Goal: Task Accomplishment & Management: Use online tool/utility

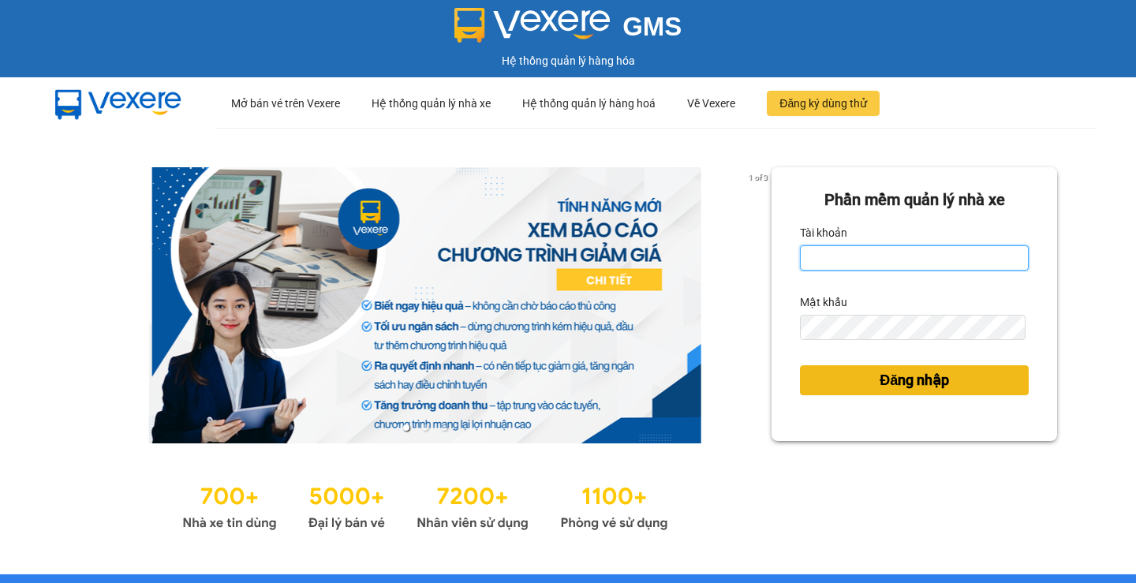
type input "phuoclongbaga.tuanhung"
click at [977, 395] on button "Đăng nhập" at bounding box center [914, 380] width 229 height 30
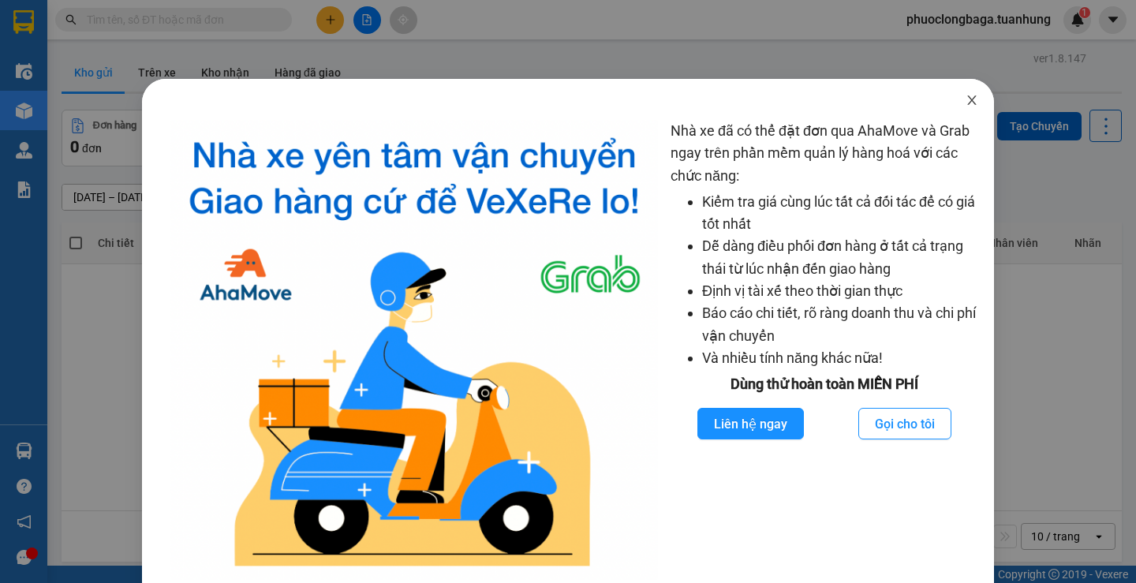
click at [967, 97] on icon "close" at bounding box center [971, 99] width 9 height 9
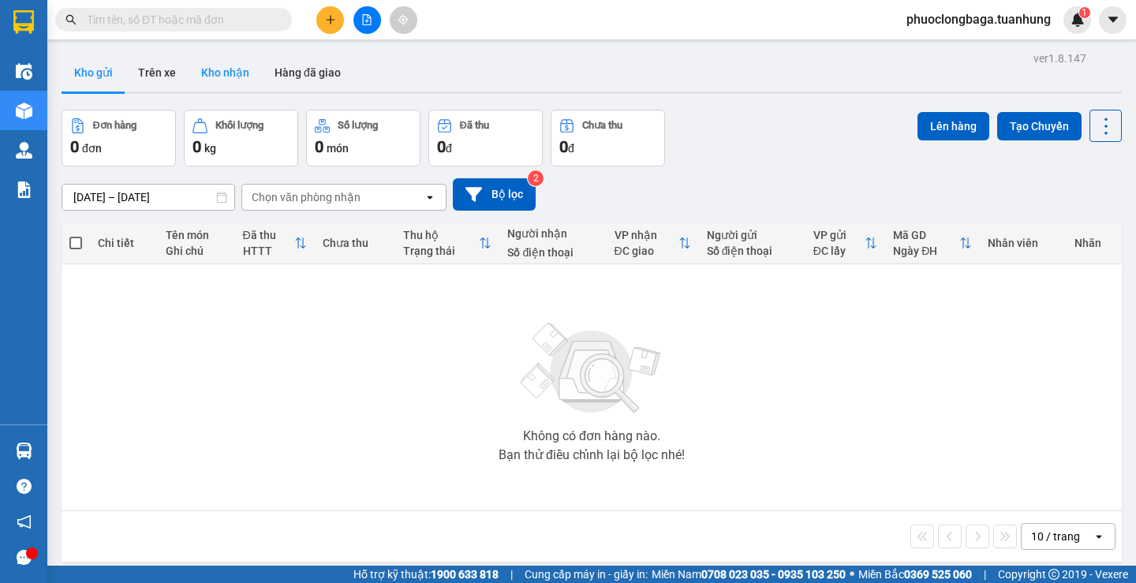
click at [220, 69] on button "Kho nhận" at bounding box center [225, 73] width 73 height 38
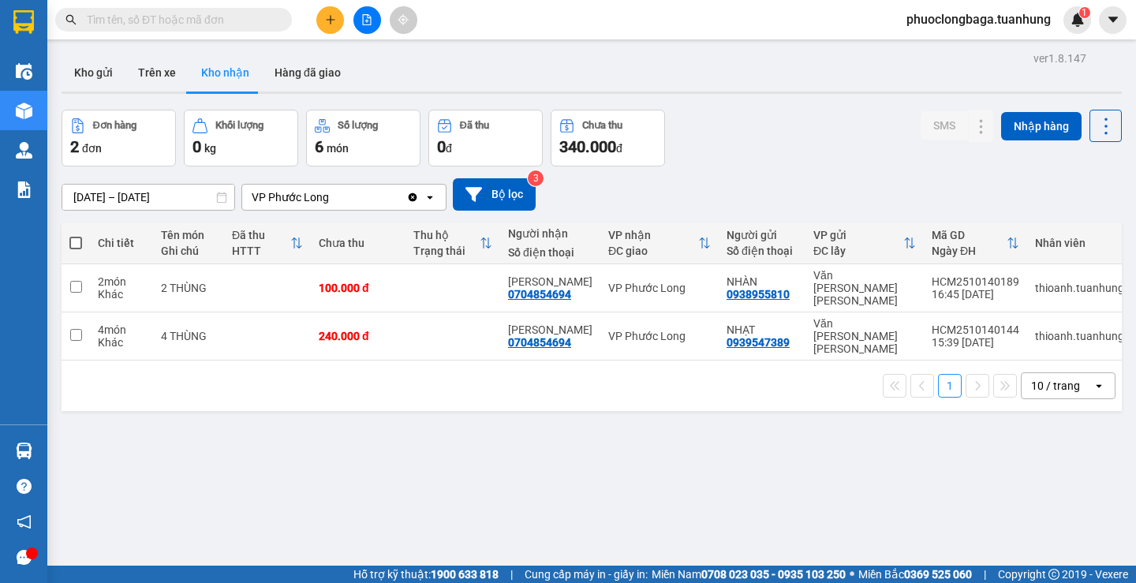
click at [149, 20] on input "text" at bounding box center [180, 19] width 186 height 17
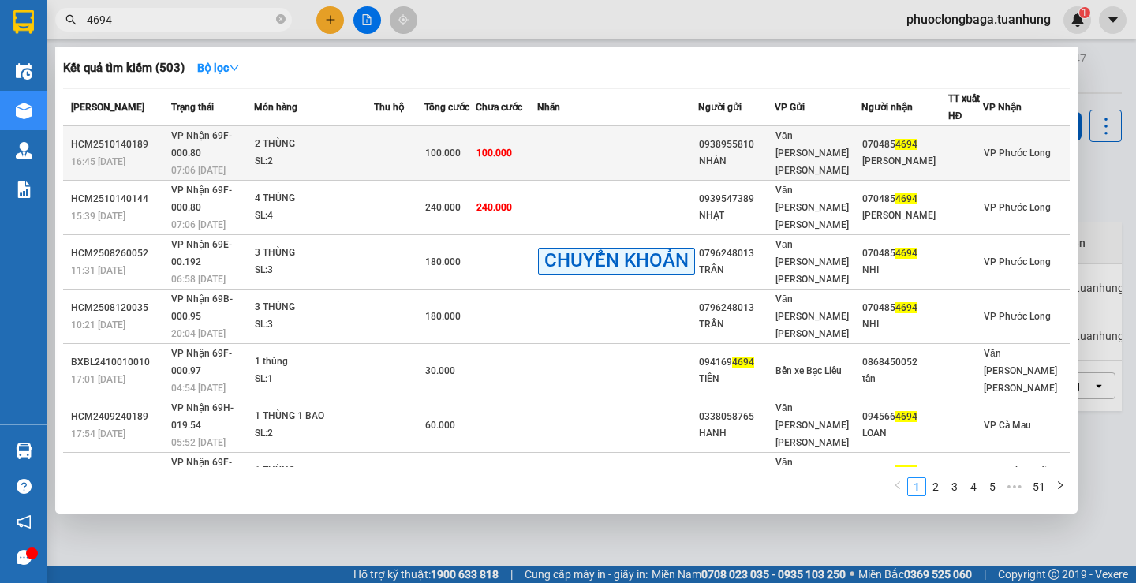
type input "4694"
click at [585, 152] on td at bounding box center [617, 153] width 161 height 54
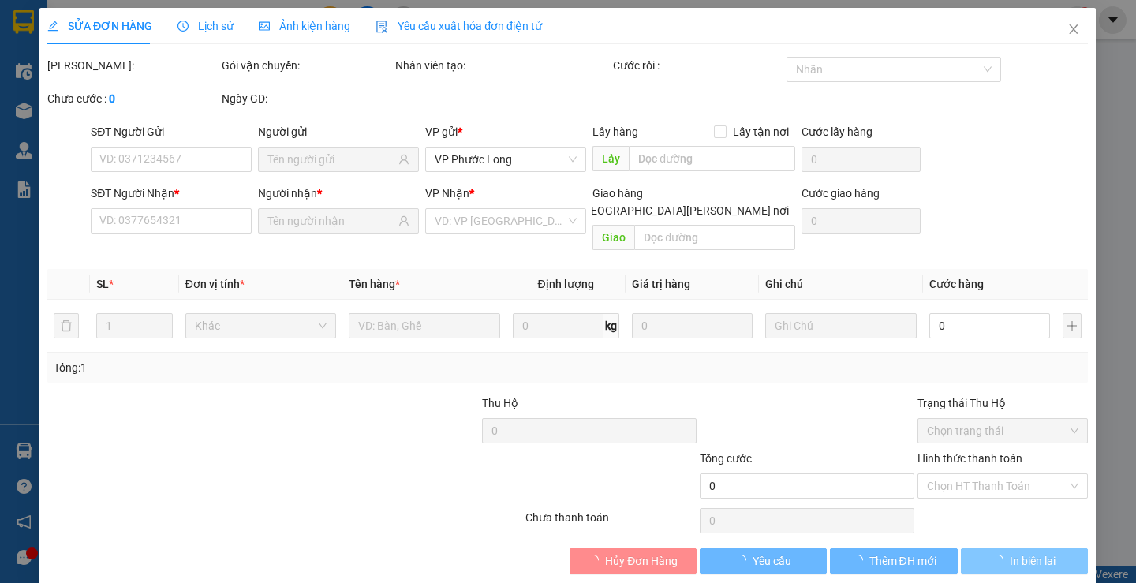
type input "0938955810"
type input "NHÀN"
type input "0704854694"
type input "[PERSON_NAME]"
type input "100.000"
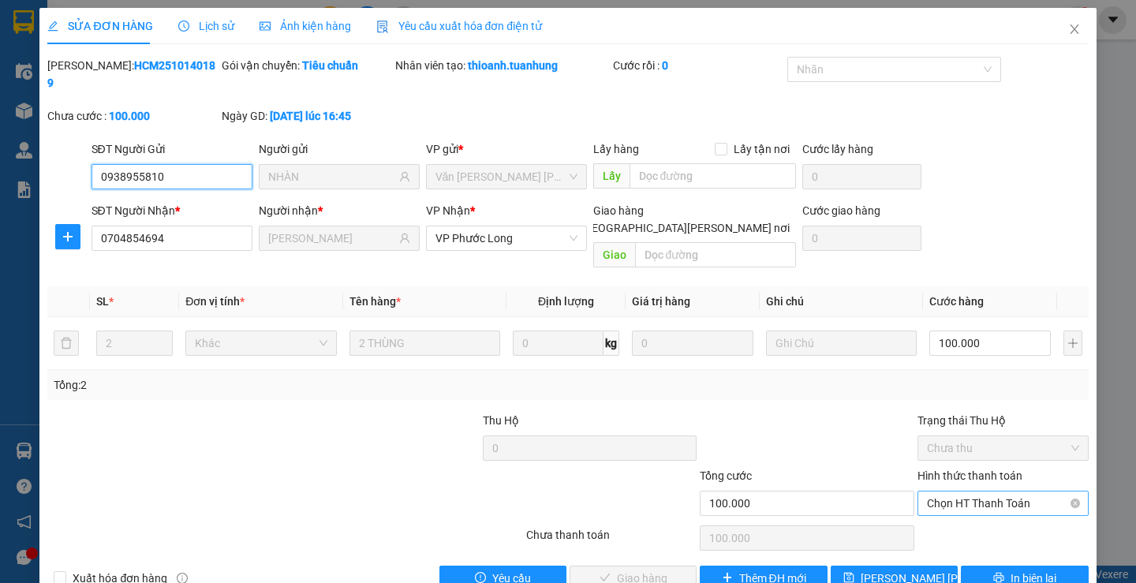
click at [1041, 491] on span "Chọn HT Thanh Toán" at bounding box center [1003, 503] width 152 height 24
click at [1000, 501] on div "Tại văn phòng" at bounding box center [993, 499] width 150 height 17
type input "0"
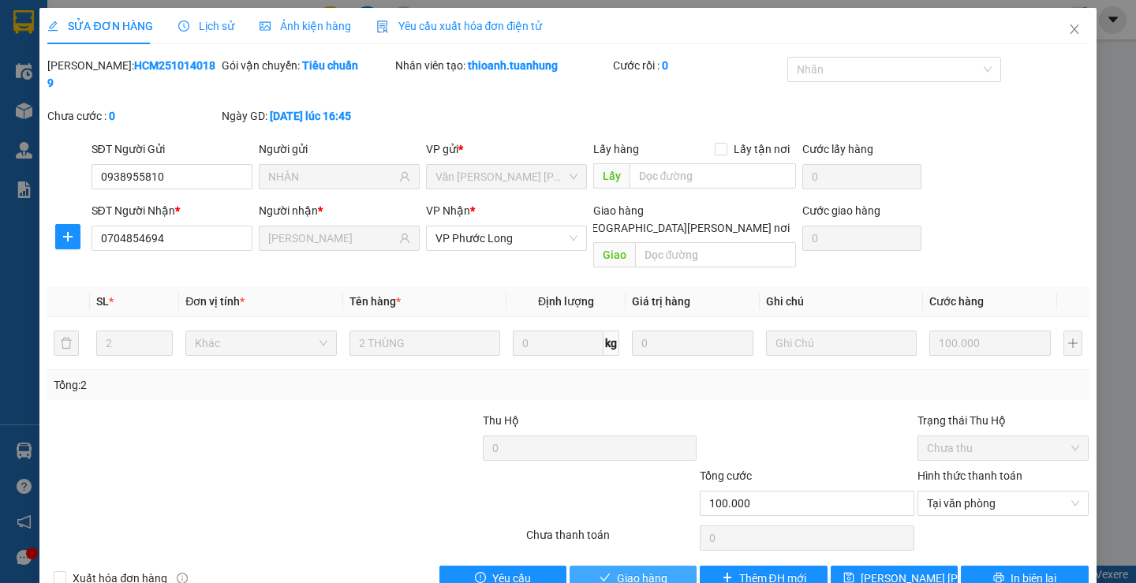
click at [647, 570] on span "Giao hàng" at bounding box center [642, 578] width 50 height 17
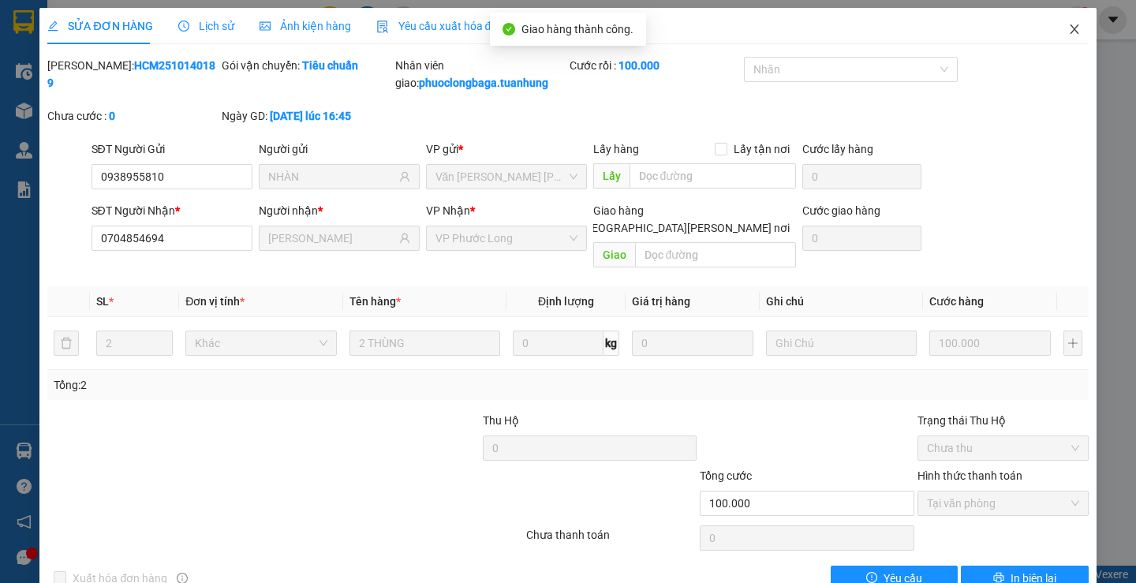
click at [1068, 29] on icon "close" at bounding box center [1074, 29] width 13 height 13
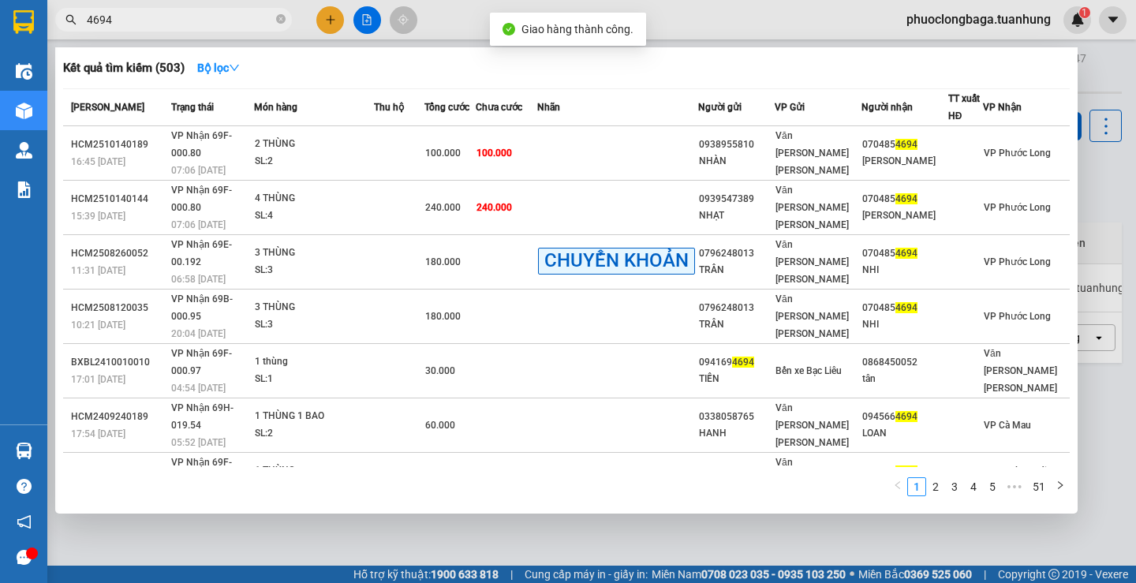
click at [190, 17] on input "4694" at bounding box center [180, 19] width 186 height 17
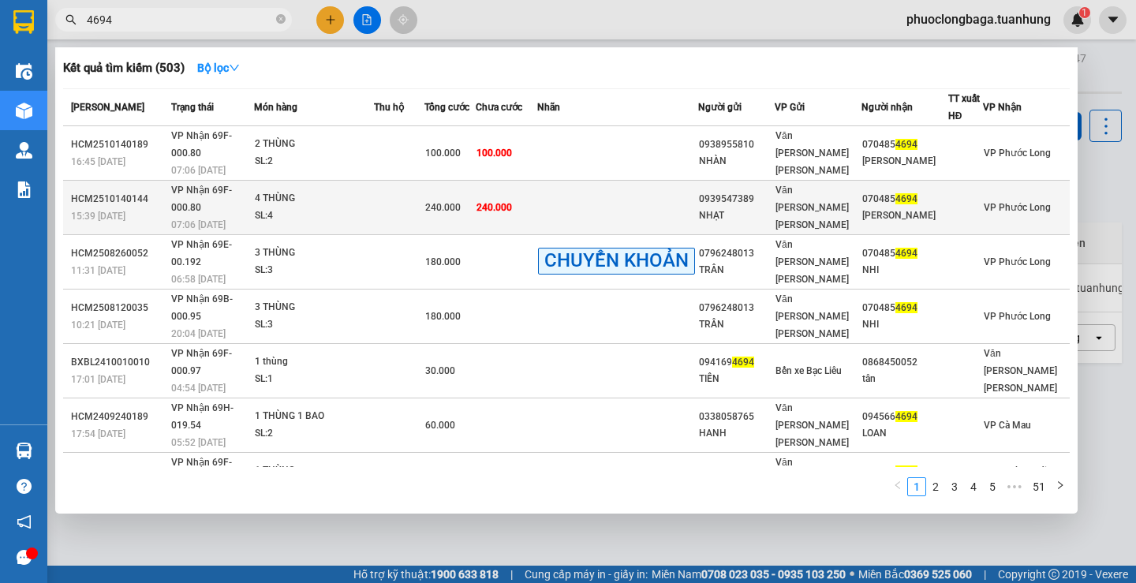
click at [537, 182] on td "240.000" at bounding box center [507, 208] width 62 height 54
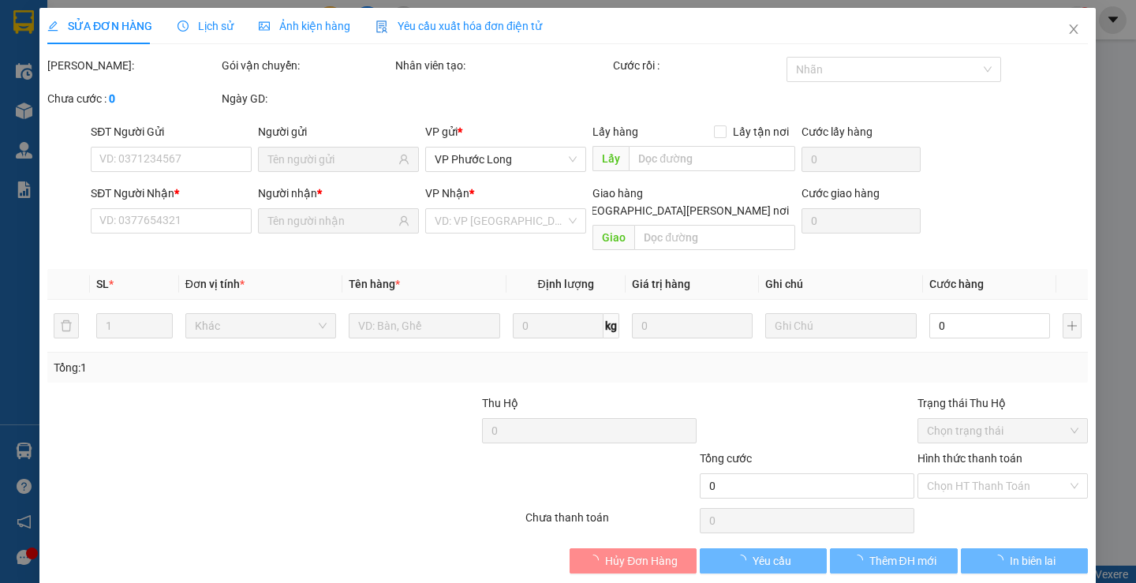
type input "0939547389"
type input "NHẠT"
type input "0704854694"
type input "[PERSON_NAME]"
type input "240.000"
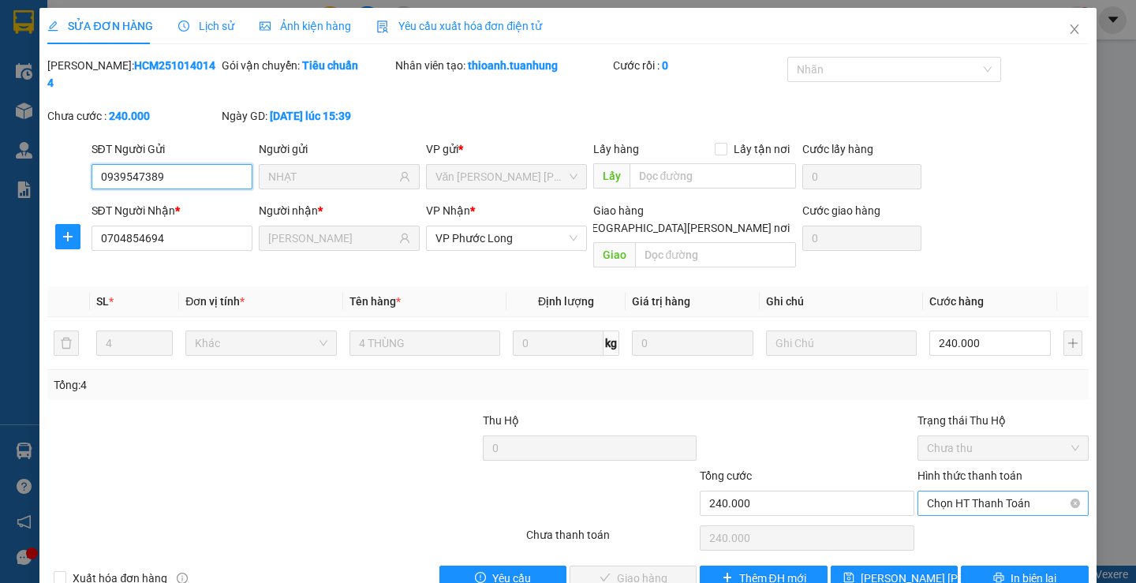
click at [1013, 491] on span "Chọn HT Thanh Toán" at bounding box center [1003, 503] width 152 height 24
click at [974, 505] on div "Tại văn phòng" at bounding box center [993, 499] width 150 height 17
type input "0"
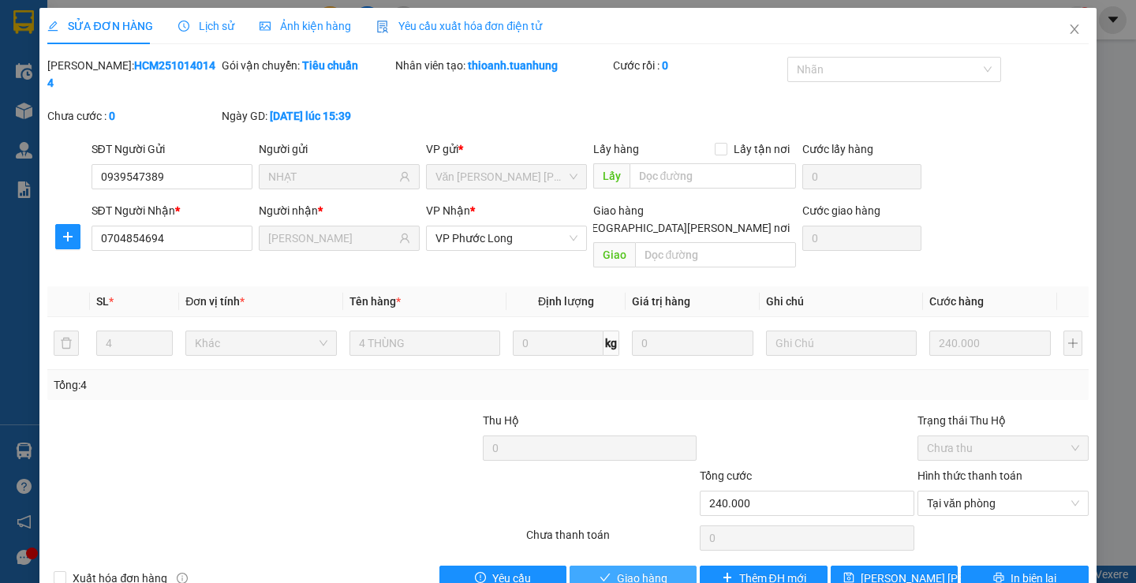
click at [619, 570] on span "Giao hàng" at bounding box center [642, 578] width 50 height 17
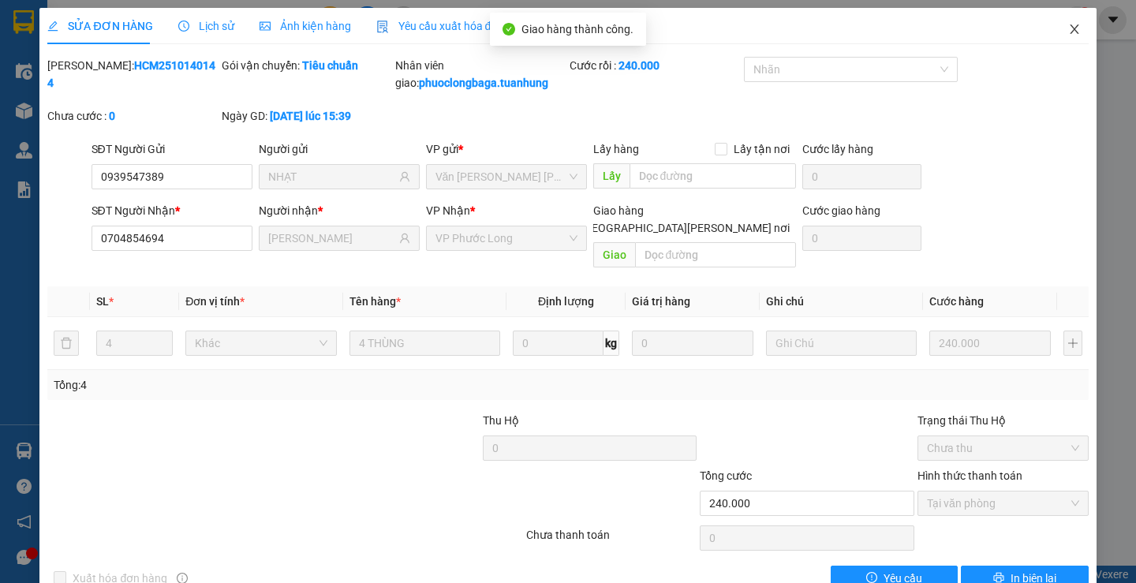
click at [1068, 28] on icon "close" at bounding box center [1074, 29] width 13 height 13
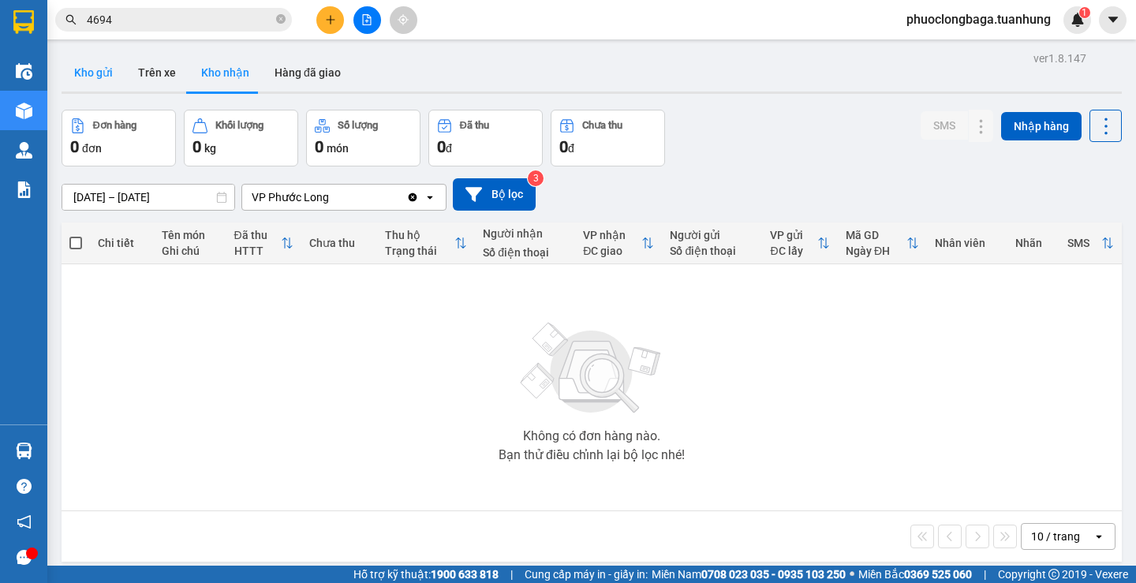
click at [92, 73] on button "Kho gửi" at bounding box center [94, 73] width 64 height 38
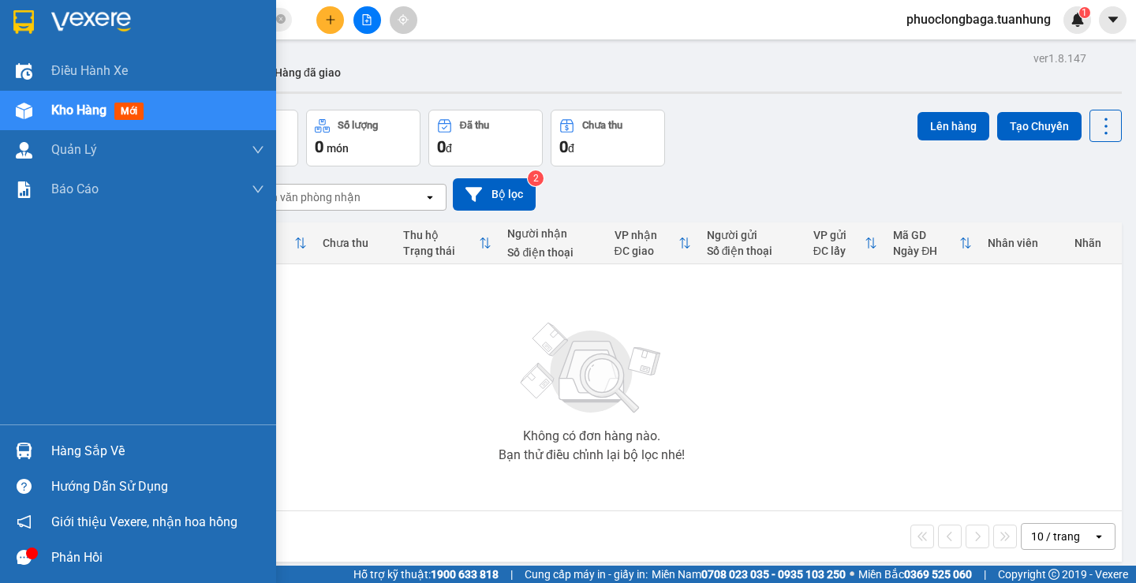
click at [106, 449] on div "Hàng sắp về" at bounding box center [157, 451] width 213 height 24
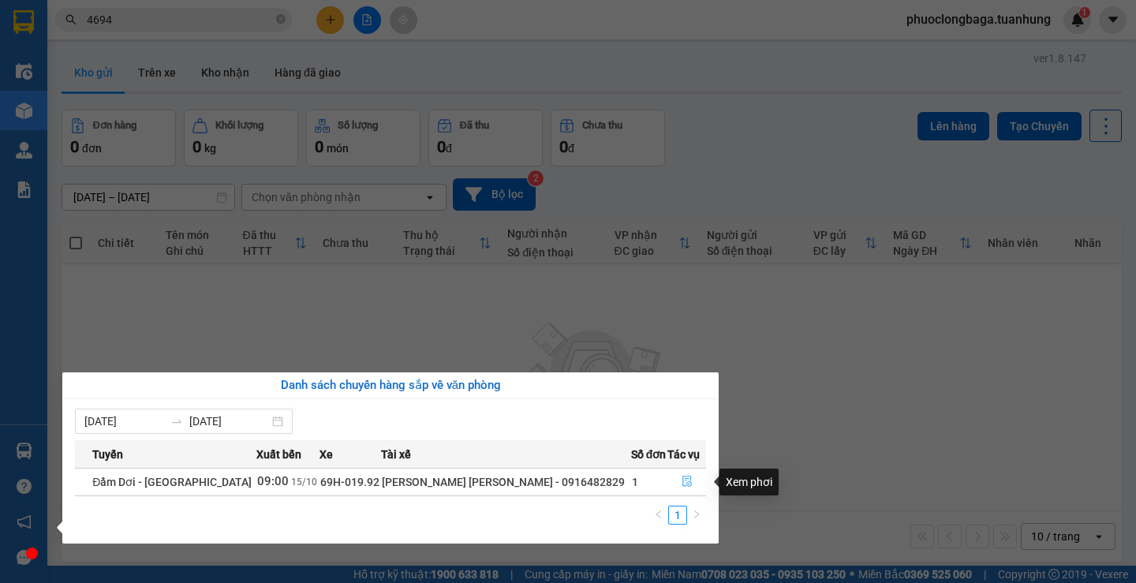
click at [683, 479] on icon "file-done" at bounding box center [687, 481] width 11 height 11
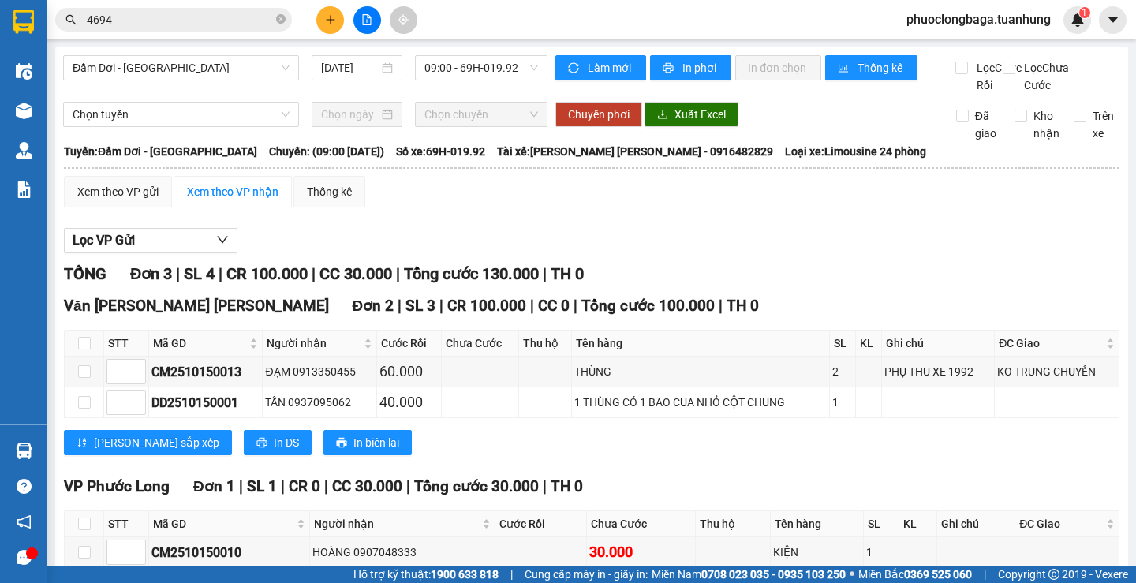
scroll to position [79, 0]
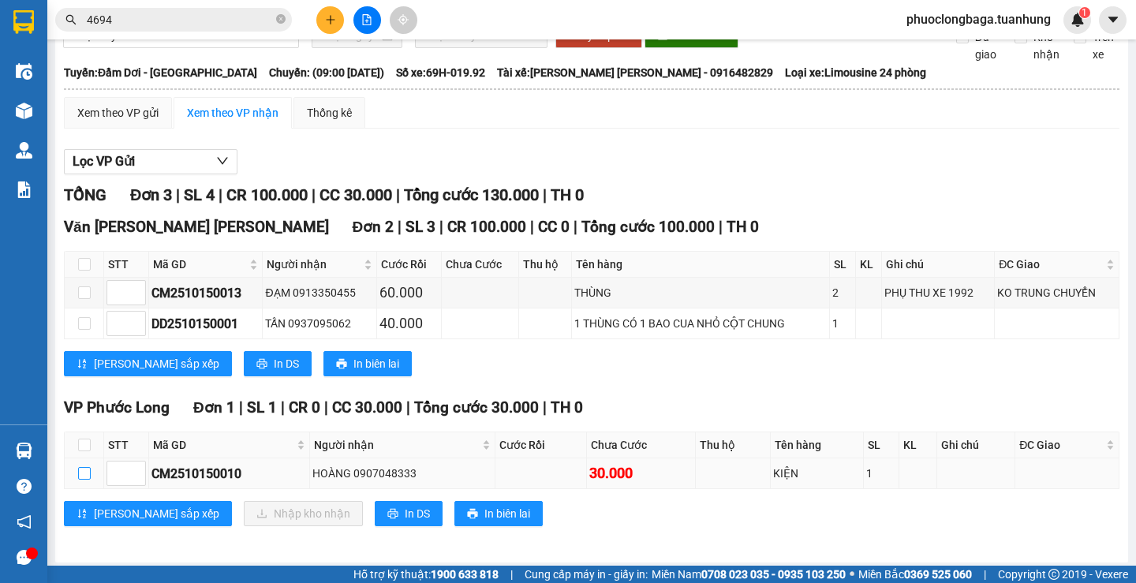
click at [80, 480] on input "checkbox" at bounding box center [84, 473] width 13 height 13
checkbox input "true"
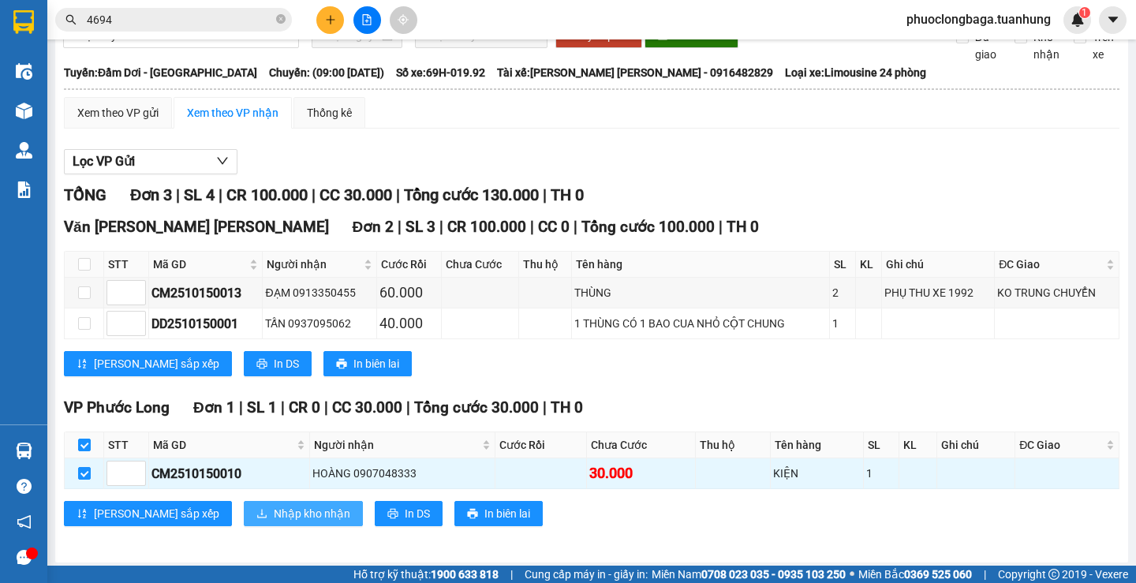
click at [274, 522] on span "Nhập kho nhận" at bounding box center [312, 513] width 77 height 17
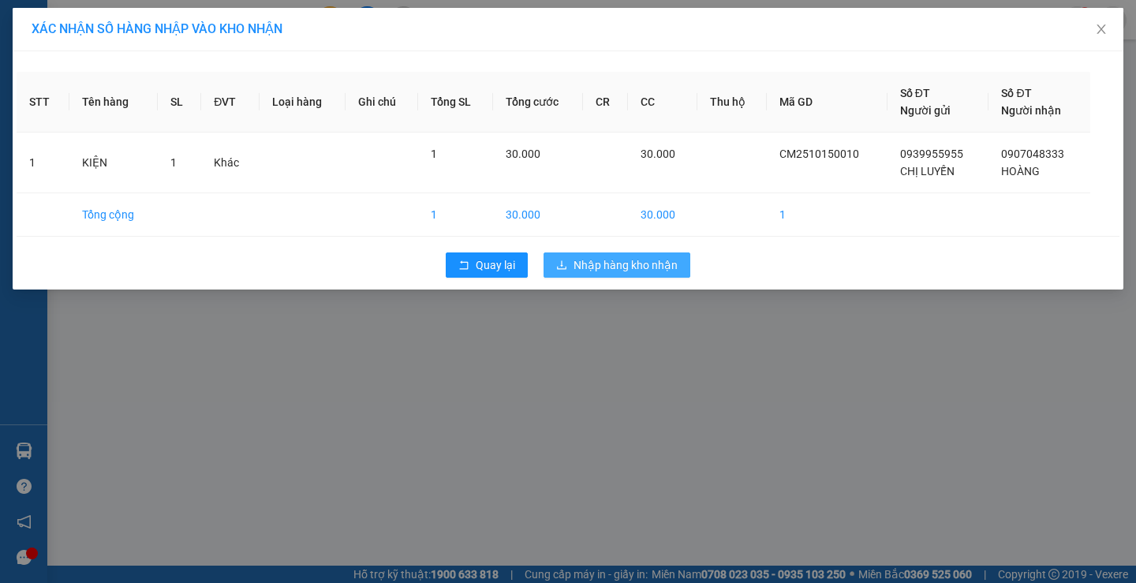
click at [600, 271] on span "Nhập hàng kho nhận" at bounding box center [626, 264] width 104 height 17
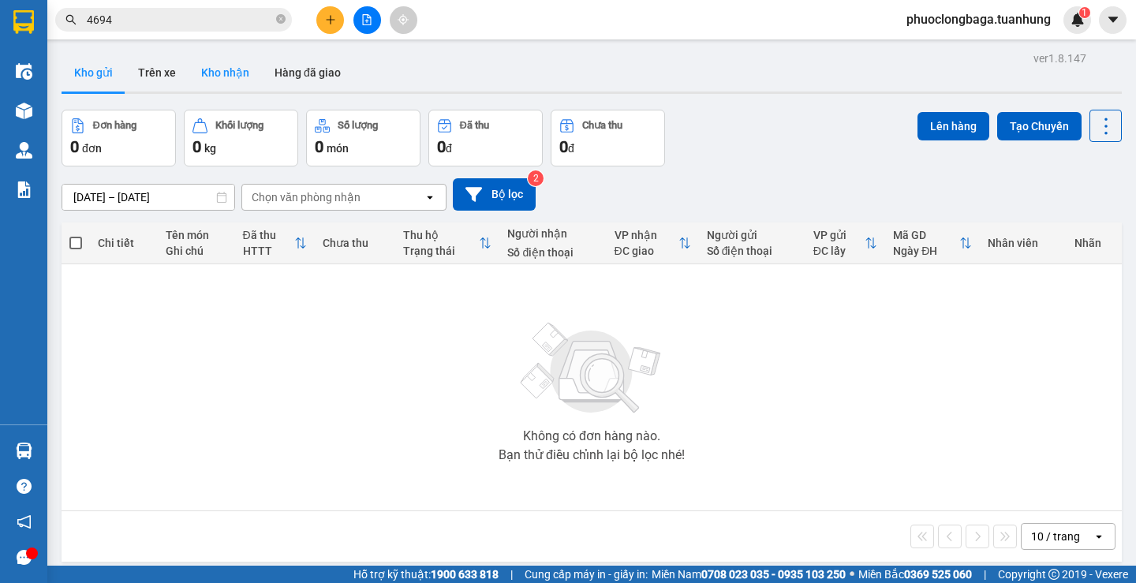
click at [236, 74] on button "Kho nhận" at bounding box center [225, 73] width 73 height 38
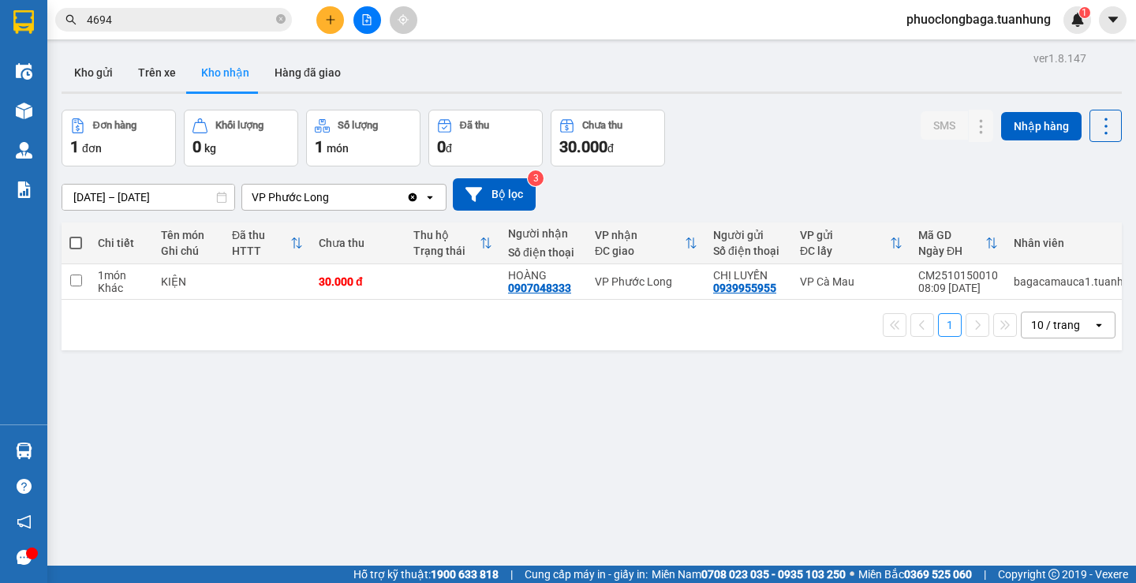
click at [199, 18] on input "4694" at bounding box center [180, 19] width 186 height 17
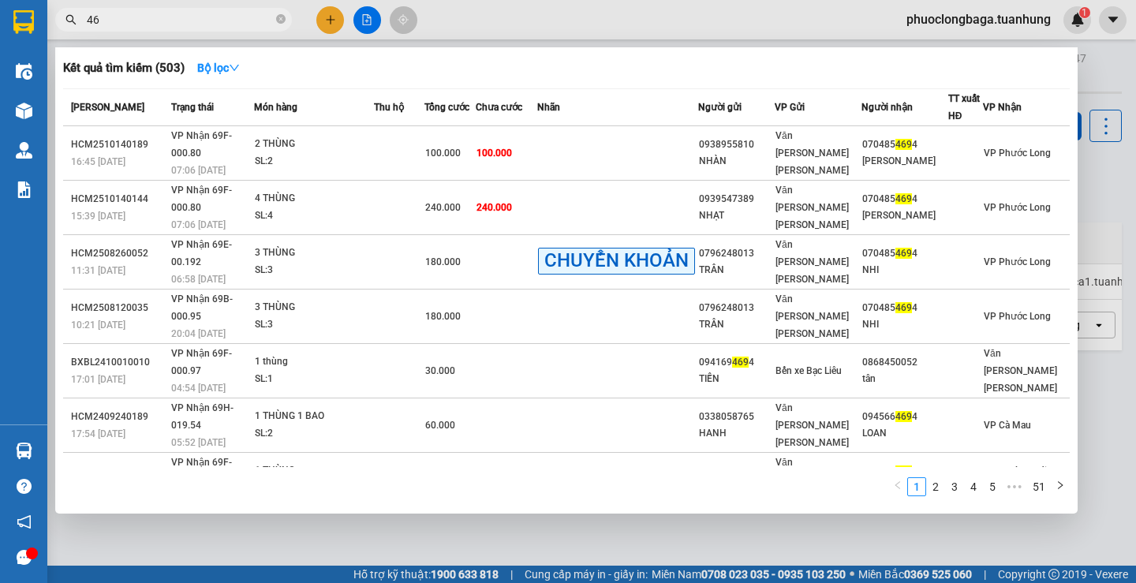
type input "4"
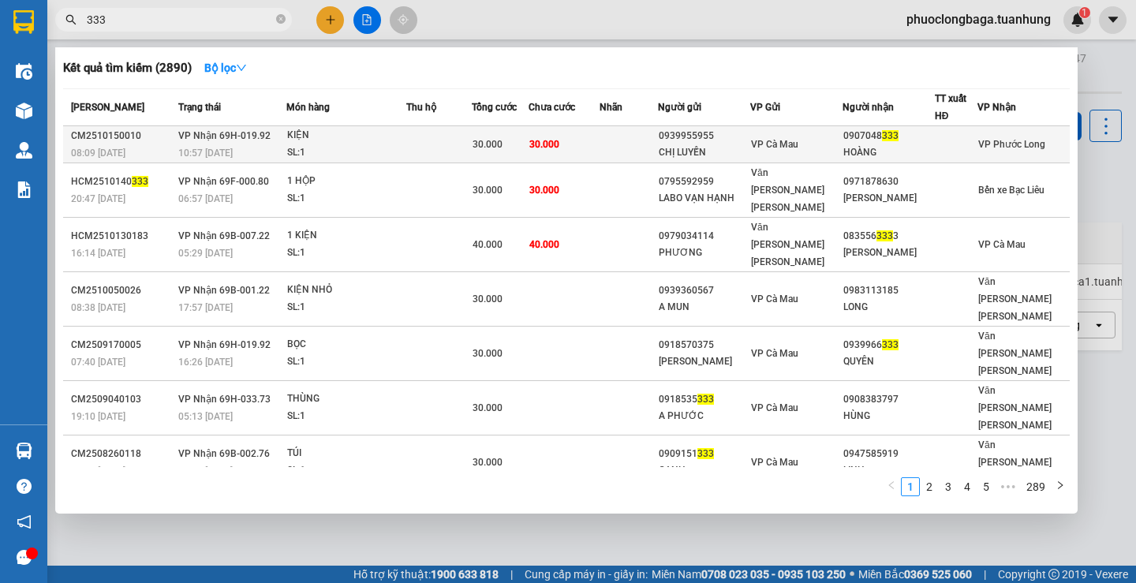
type input "333"
click at [620, 154] on td at bounding box center [629, 144] width 58 height 37
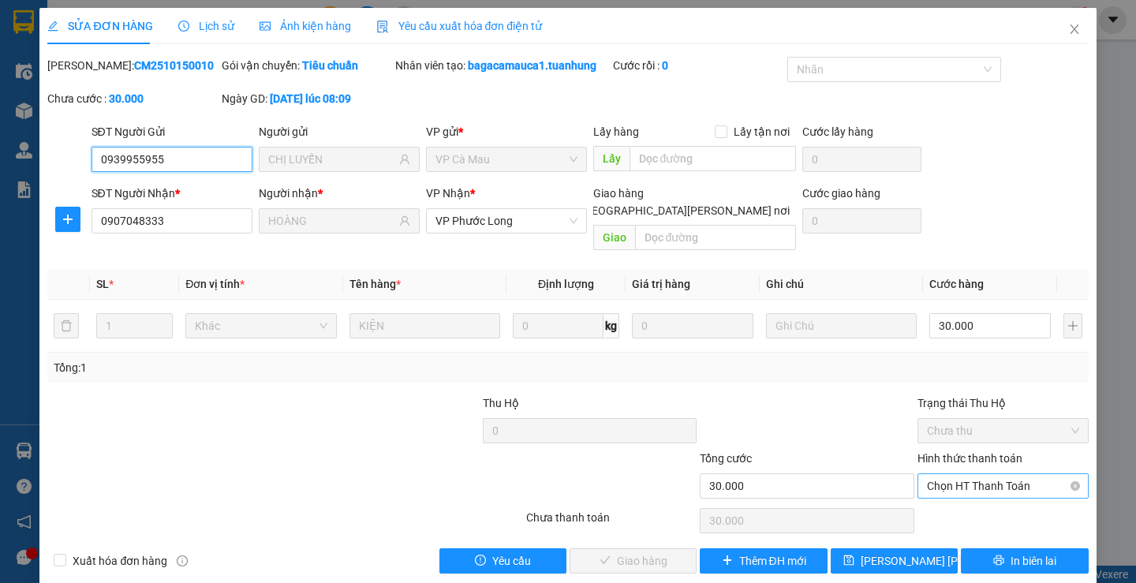
click at [1033, 474] on span "Chọn HT Thanh Toán" at bounding box center [1003, 486] width 152 height 24
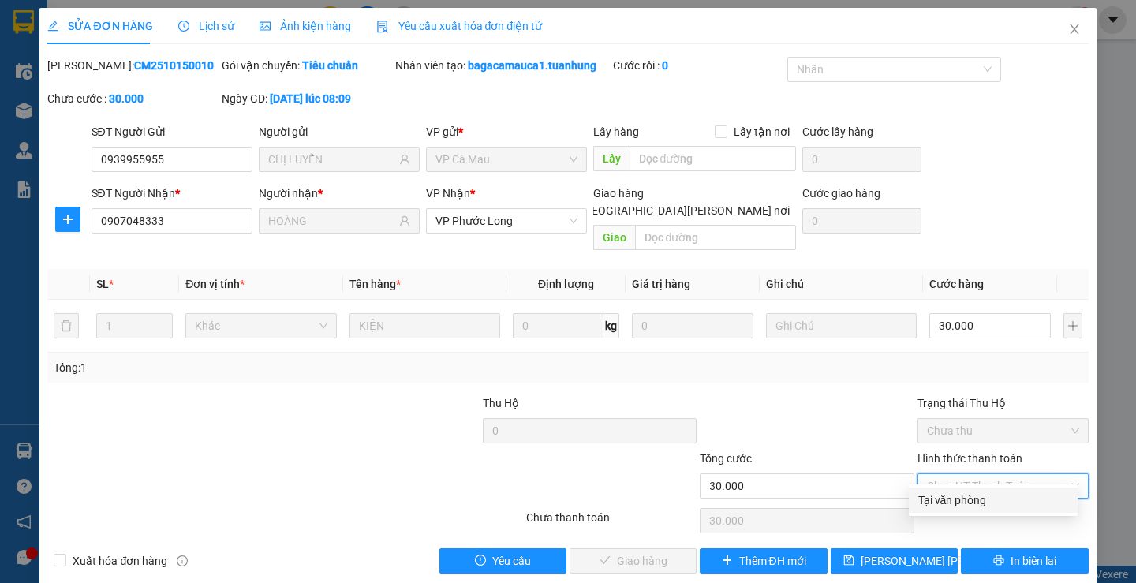
click at [965, 505] on div "Tại văn phòng" at bounding box center [993, 499] width 150 height 17
type input "0"
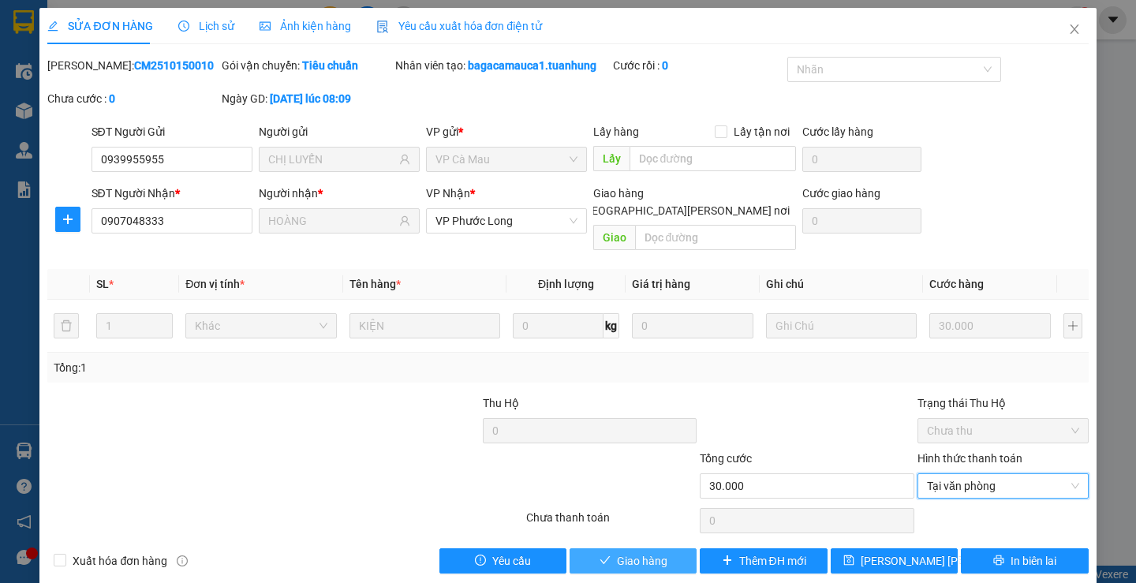
click at [637, 552] on span "Giao hàng" at bounding box center [642, 560] width 50 height 17
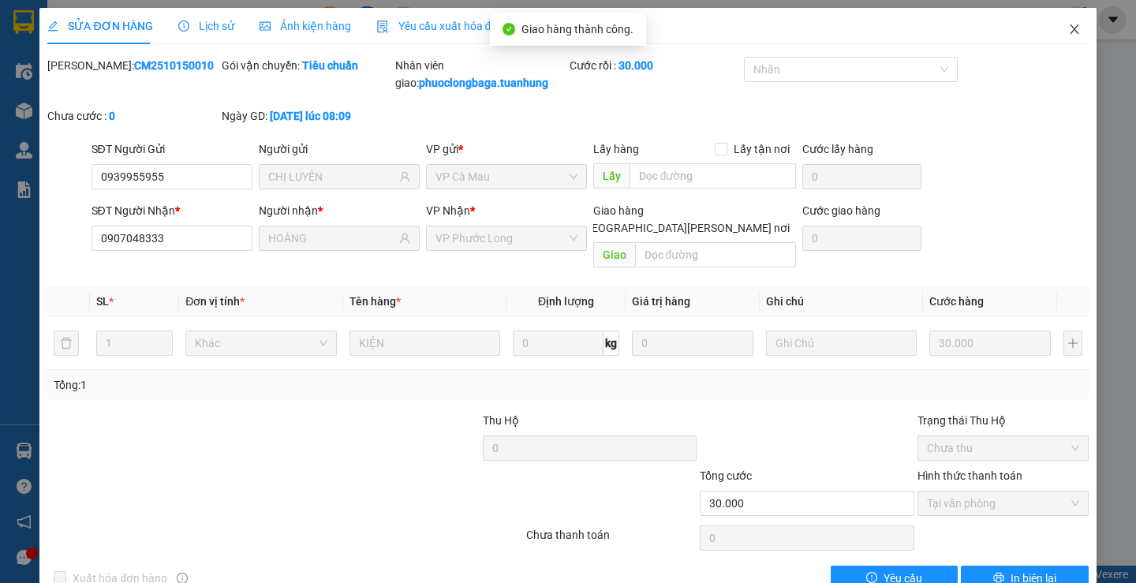
click at [1068, 26] on icon "close" at bounding box center [1074, 29] width 13 height 13
